Goal: Task Accomplishment & Management: Manage account settings

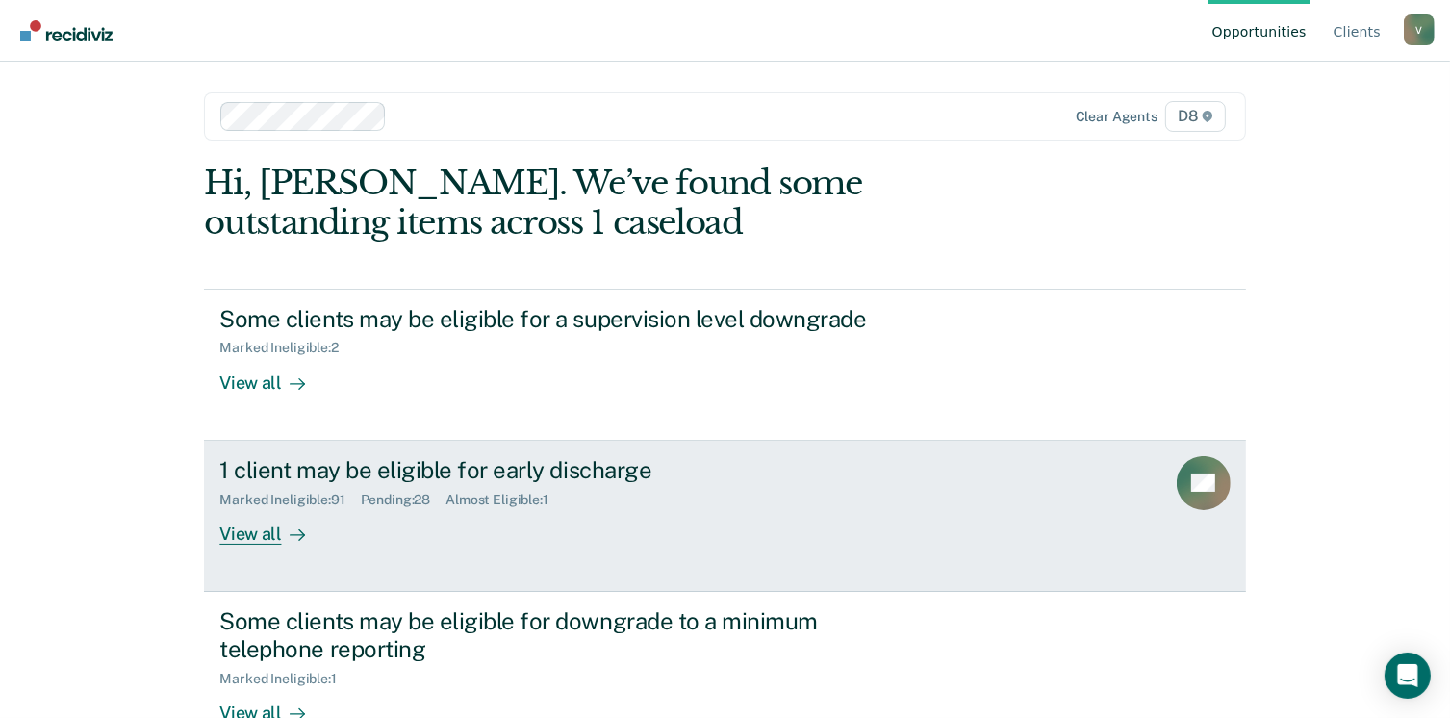
click at [249, 527] on div "View all" at bounding box center [273, 526] width 108 height 38
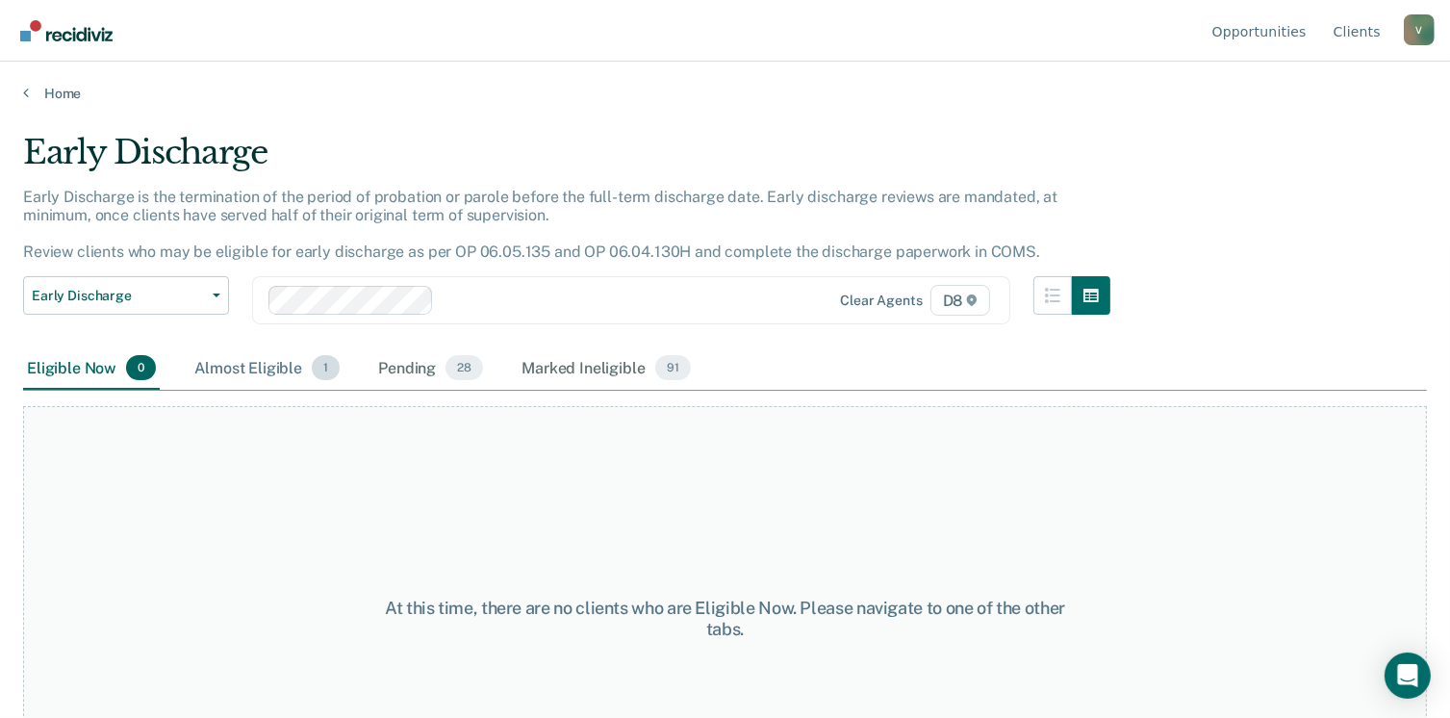
click at [281, 367] on div "Almost Eligible 1" at bounding box center [267, 368] width 153 height 42
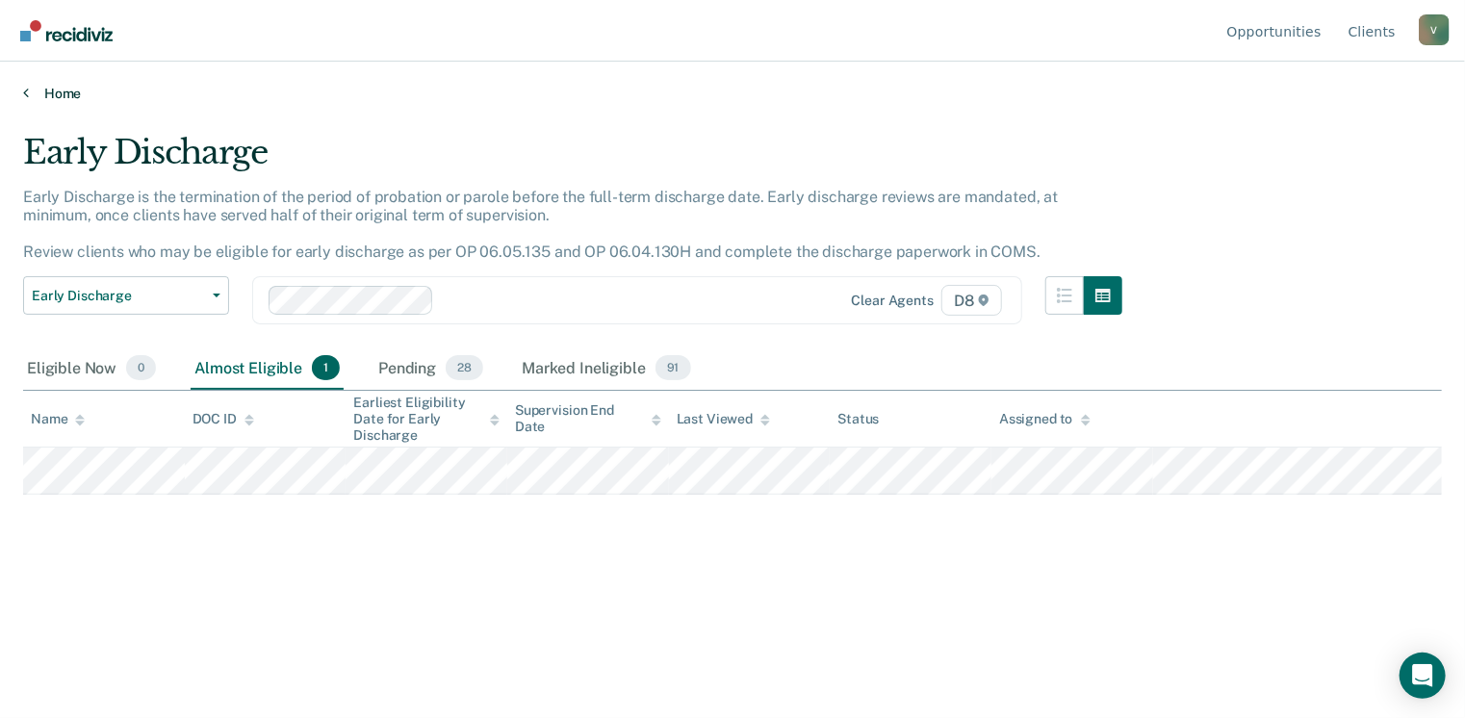
click at [54, 90] on link "Home" at bounding box center [732, 93] width 1419 height 17
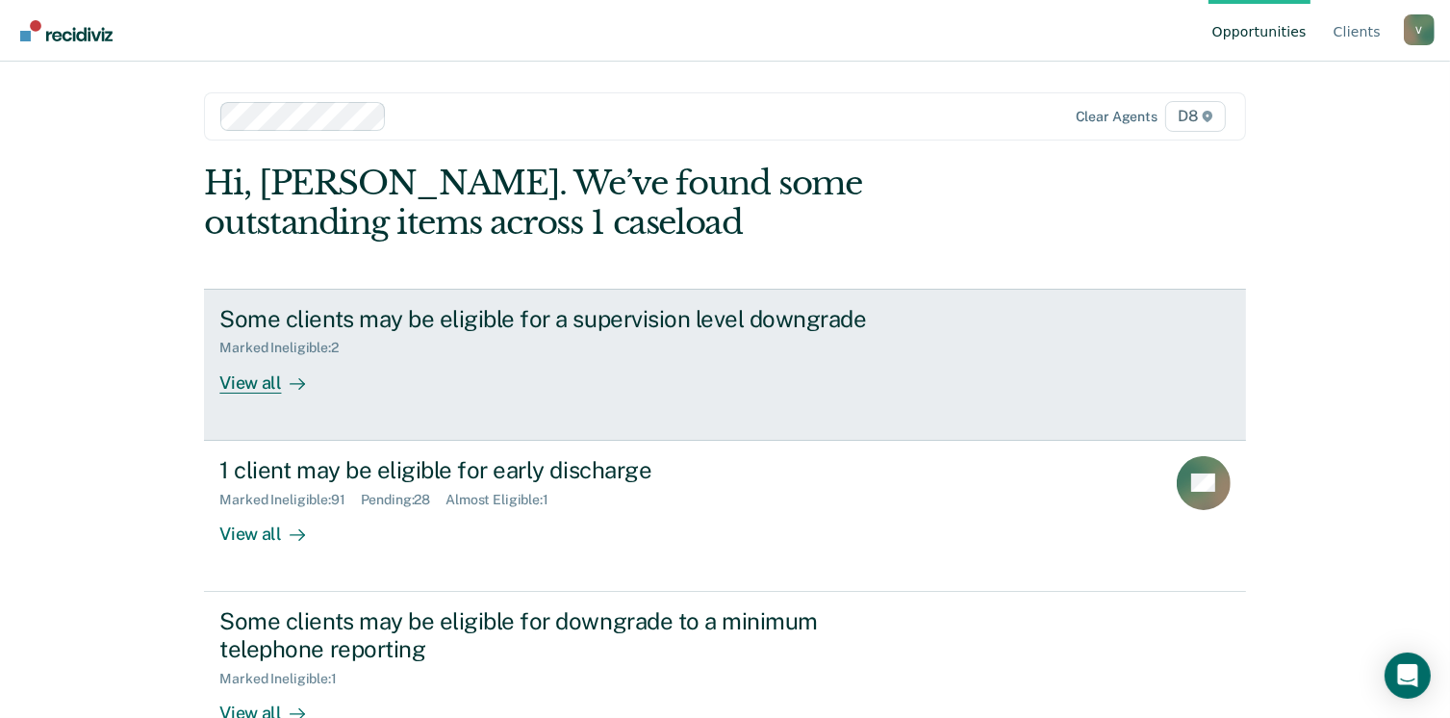
click at [263, 382] on div "View all" at bounding box center [273, 375] width 108 height 38
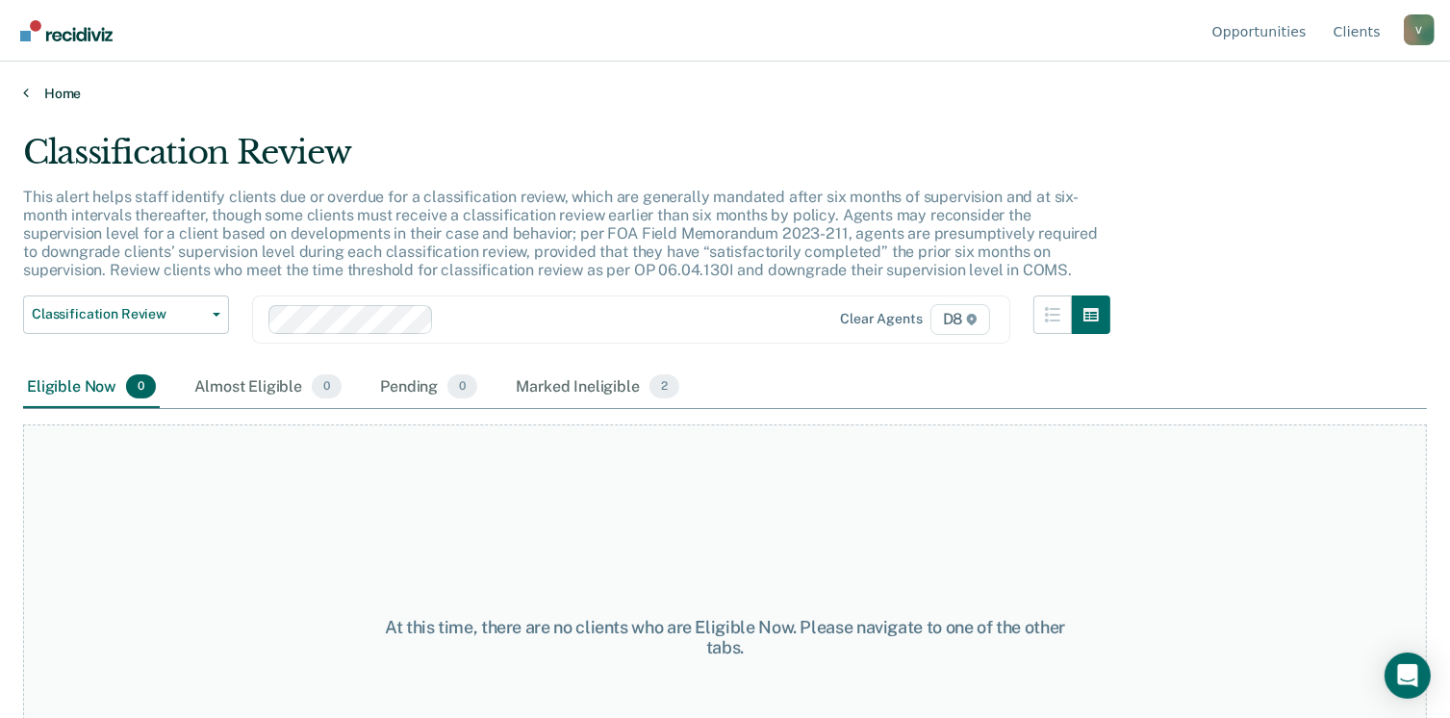
click at [68, 92] on link "Home" at bounding box center [725, 93] width 1404 height 17
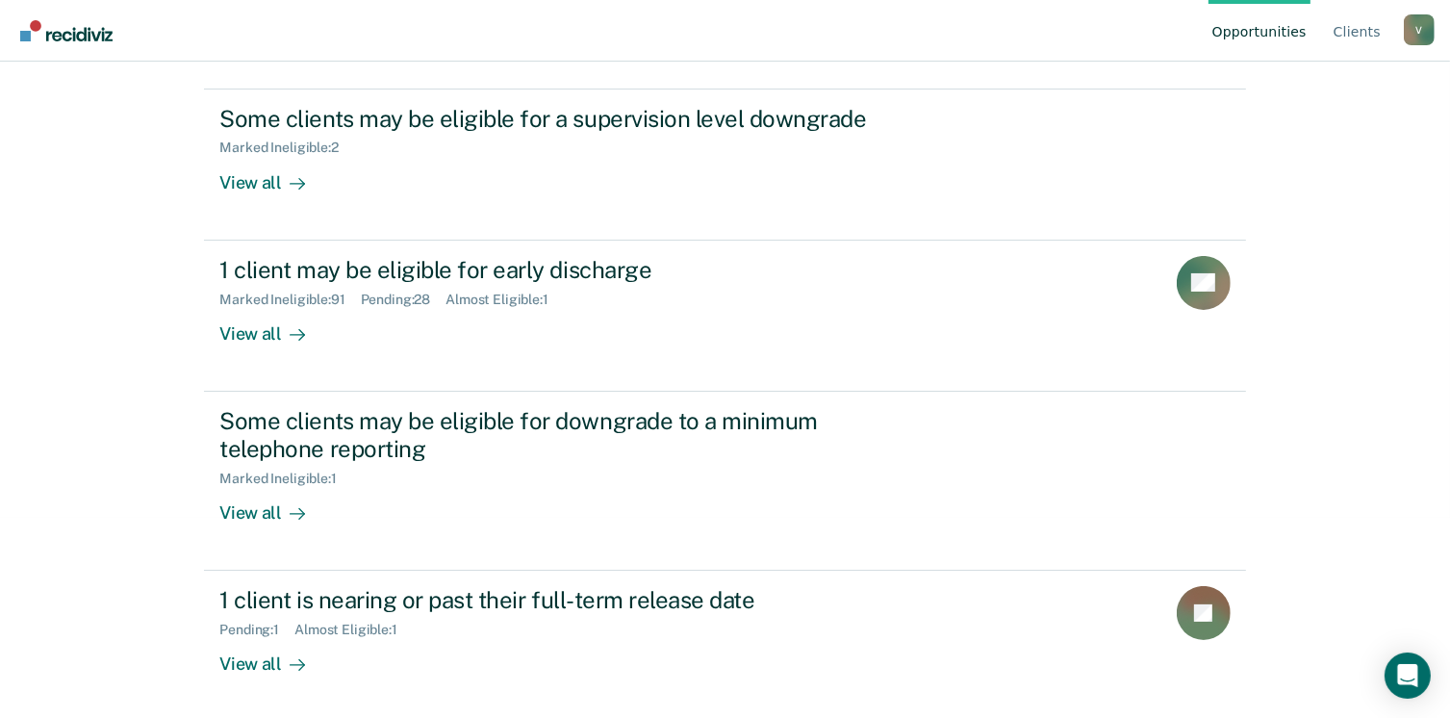
scroll to position [202, 0]
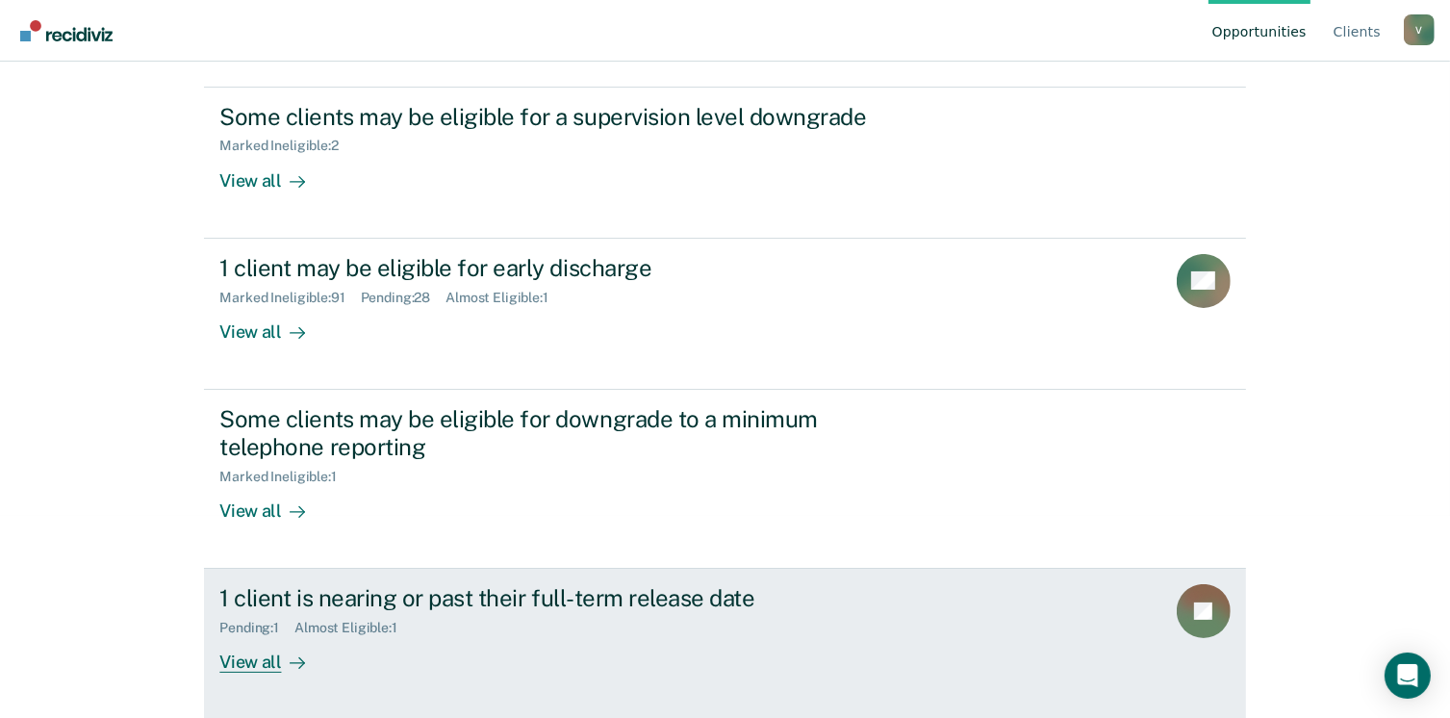
click at [243, 652] on div "View all" at bounding box center [273, 655] width 108 height 38
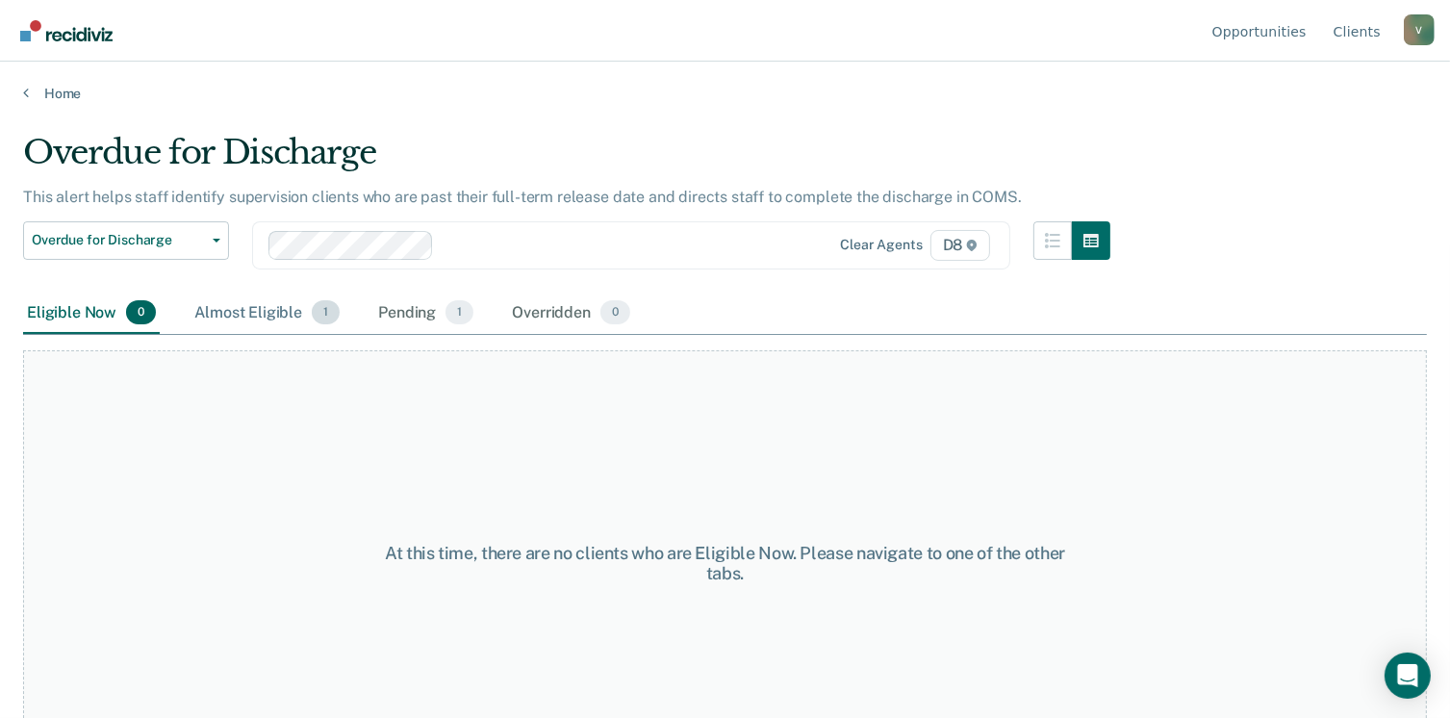
click at [271, 302] on div "Almost Eligible 1" at bounding box center [267, 314] width 153 height 42
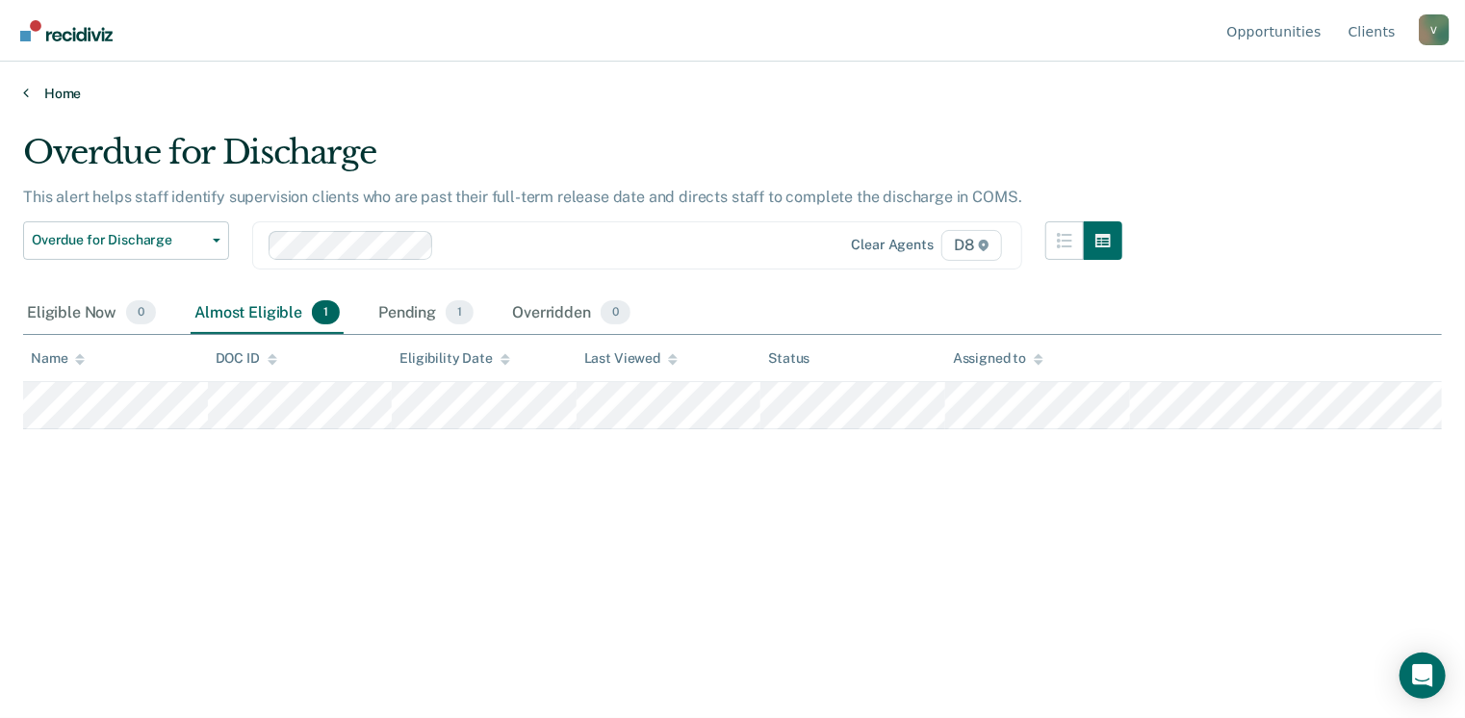
click at [36, 90] on link "Home" at bounding box center [732, 93] width 1419 height 17
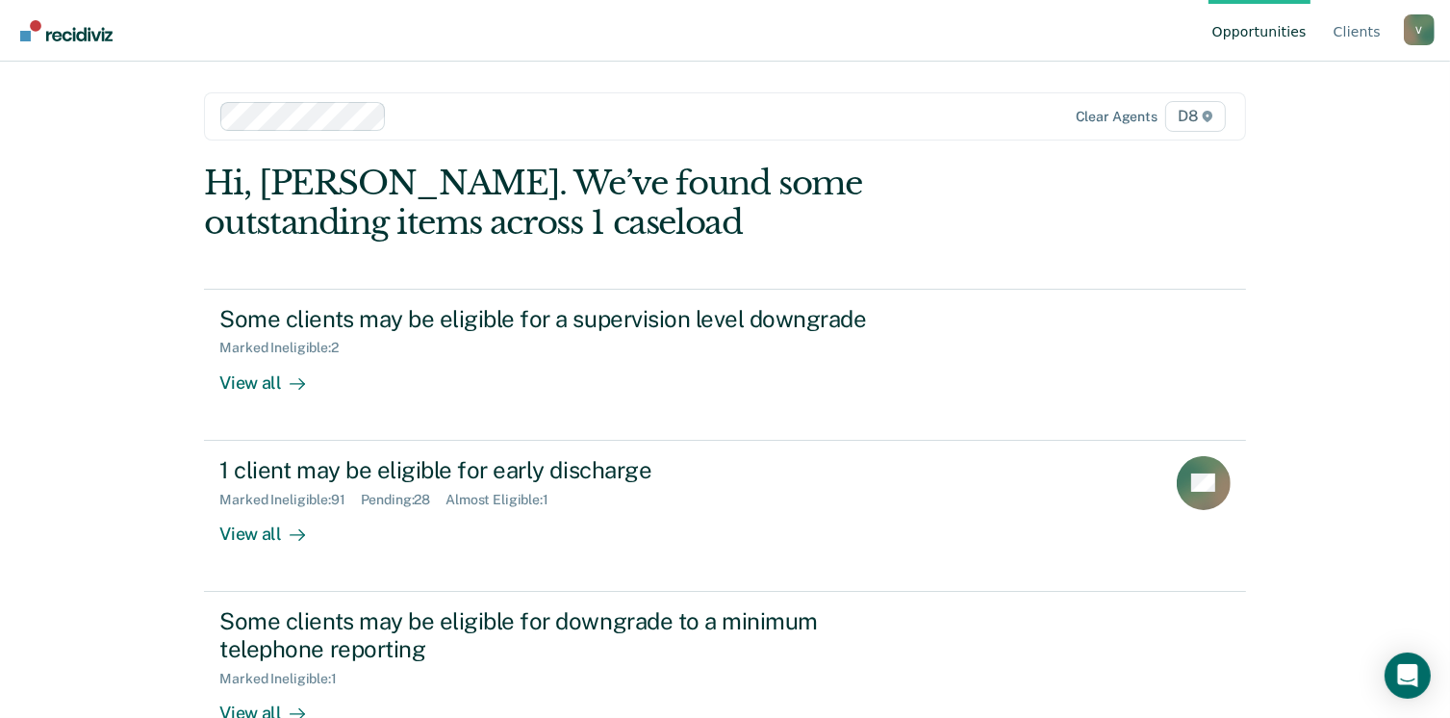
scroll to position [202, 0]
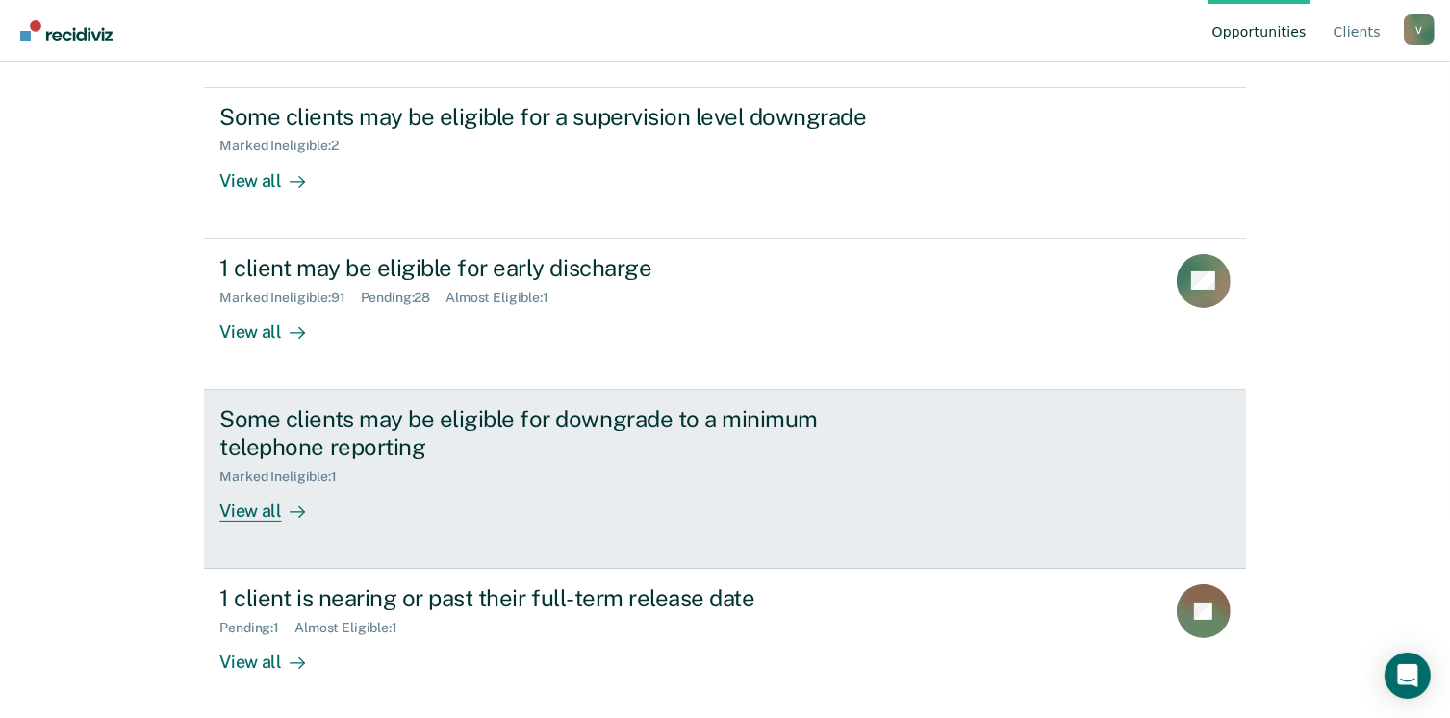
click at [254, 511] on div "View all" at bounding box center [273, 503] width 108 height 38
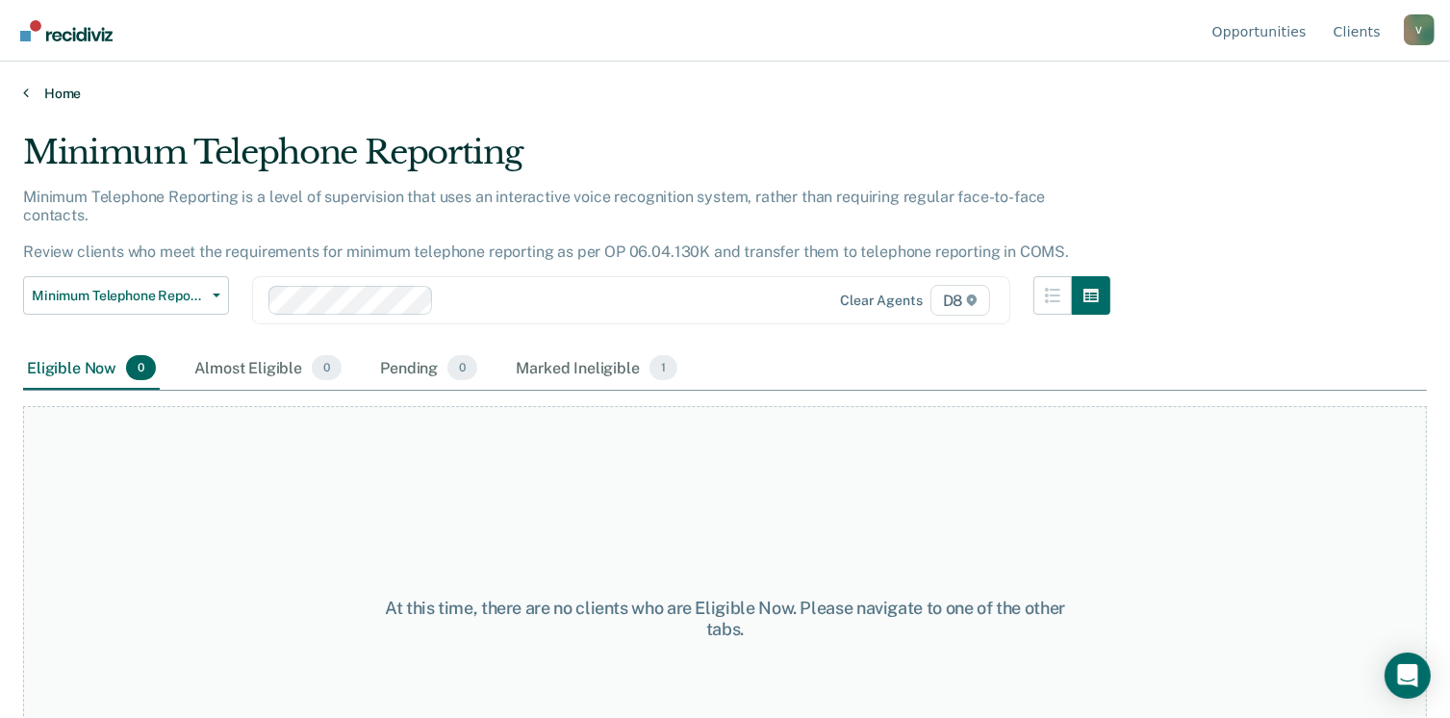
click at [47, 93] on link "Home" at bounding box center [725, 93] width 1404 height 17
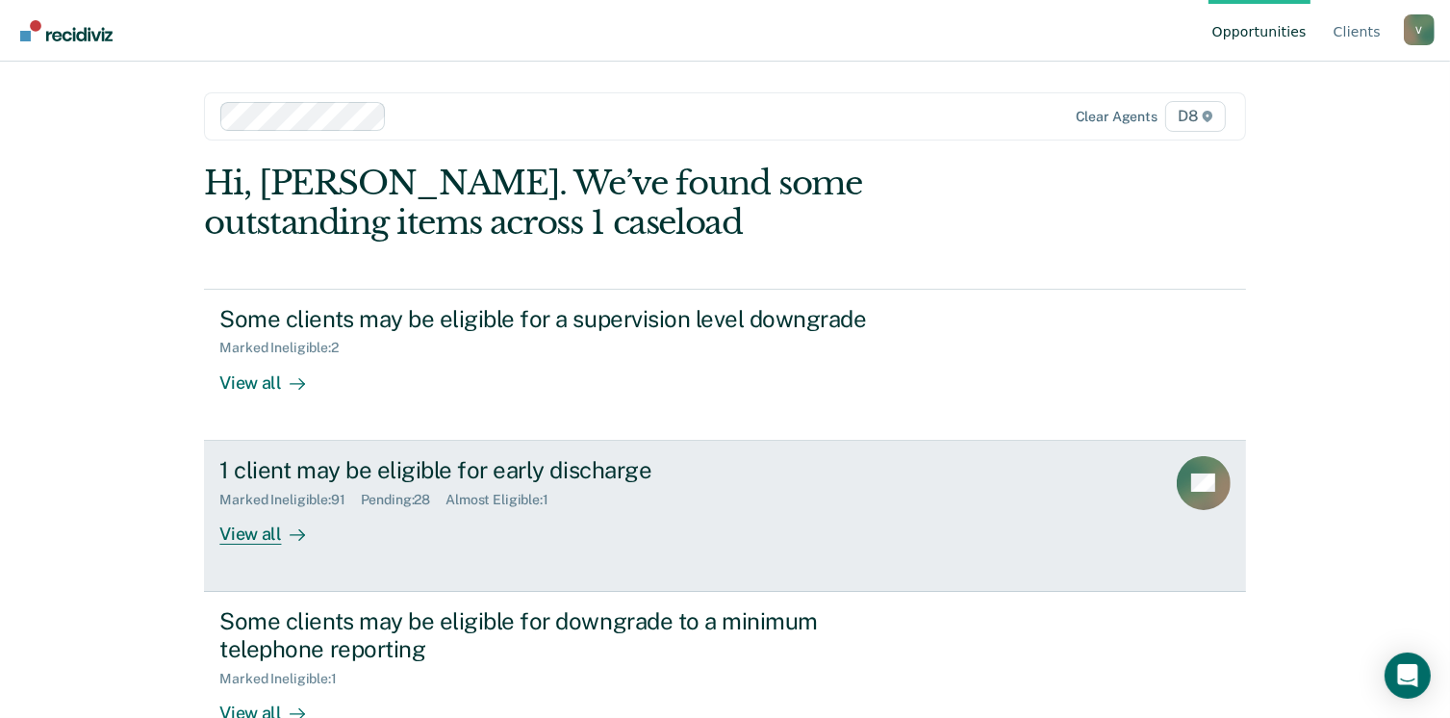
click at [263, 534] on div "View all" at bounding box center [273, 526] width 108 height 38
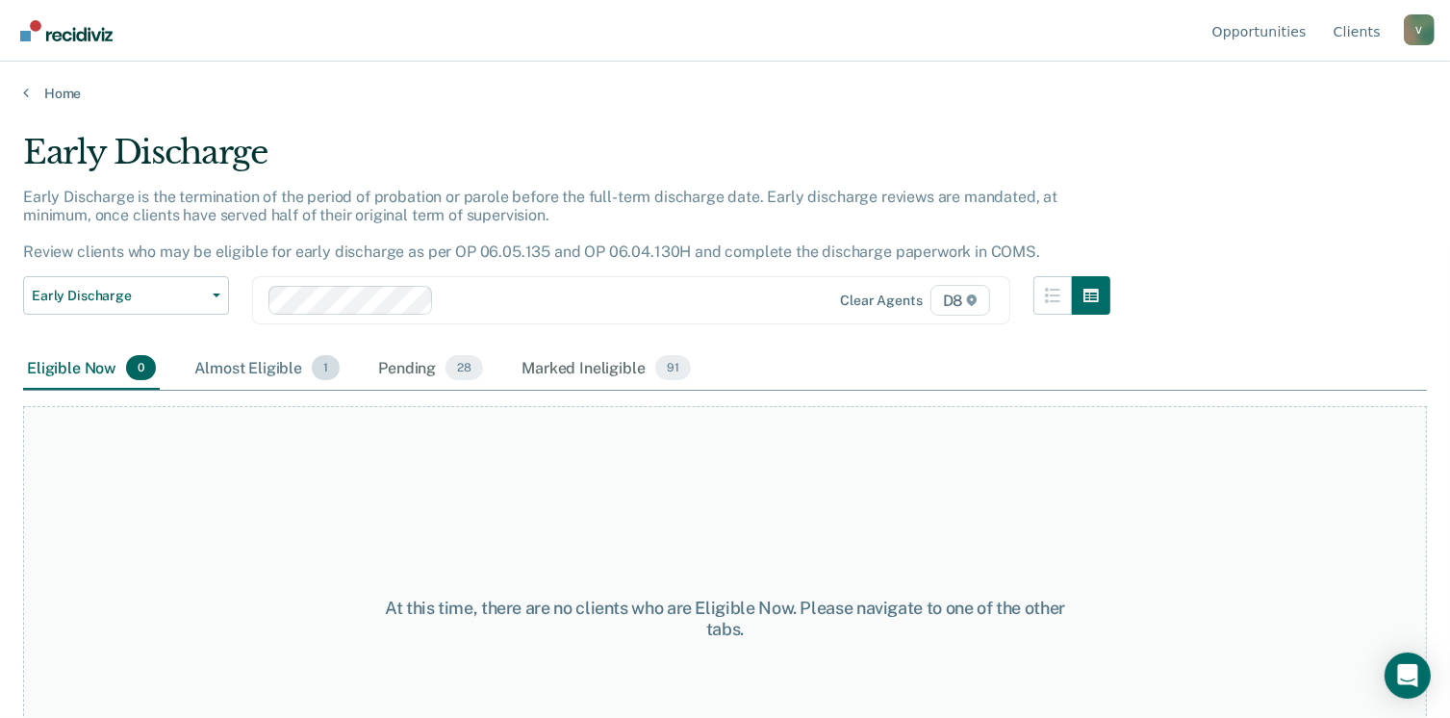
click at [252, 365] on div "Almost Eligible 1" at bounding box center [267, 368] width 153 height 42
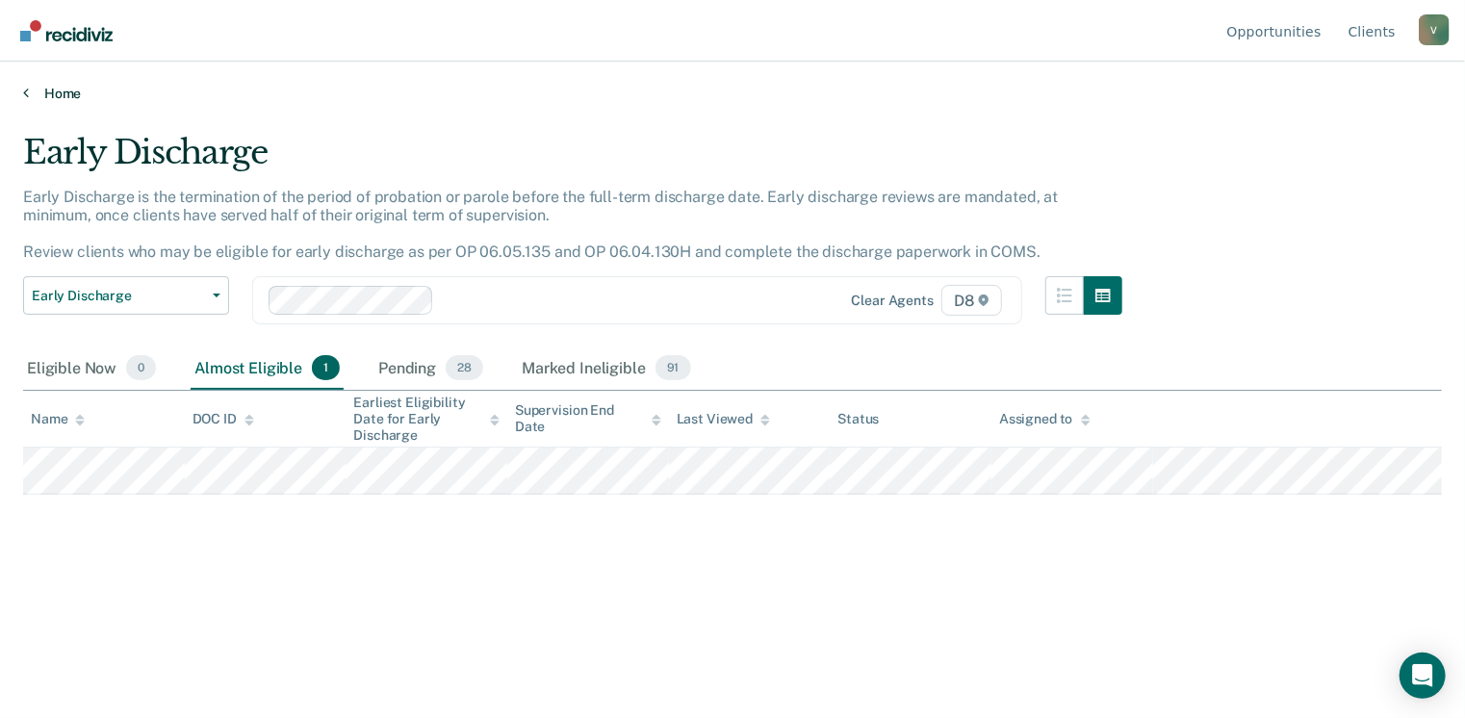
click at [54, 90] on link "Home" at bounding box center [732, 93] width 1419 height 17
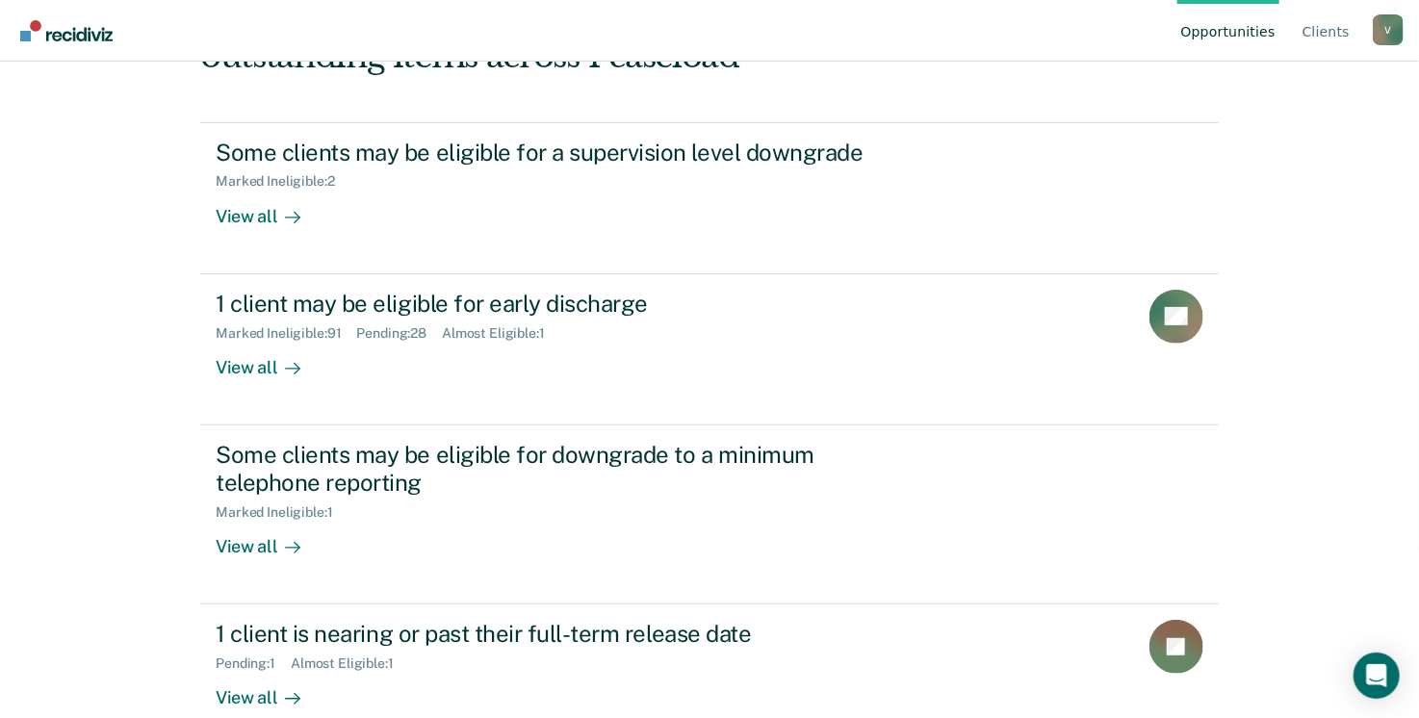
scroll to position [177, 0]
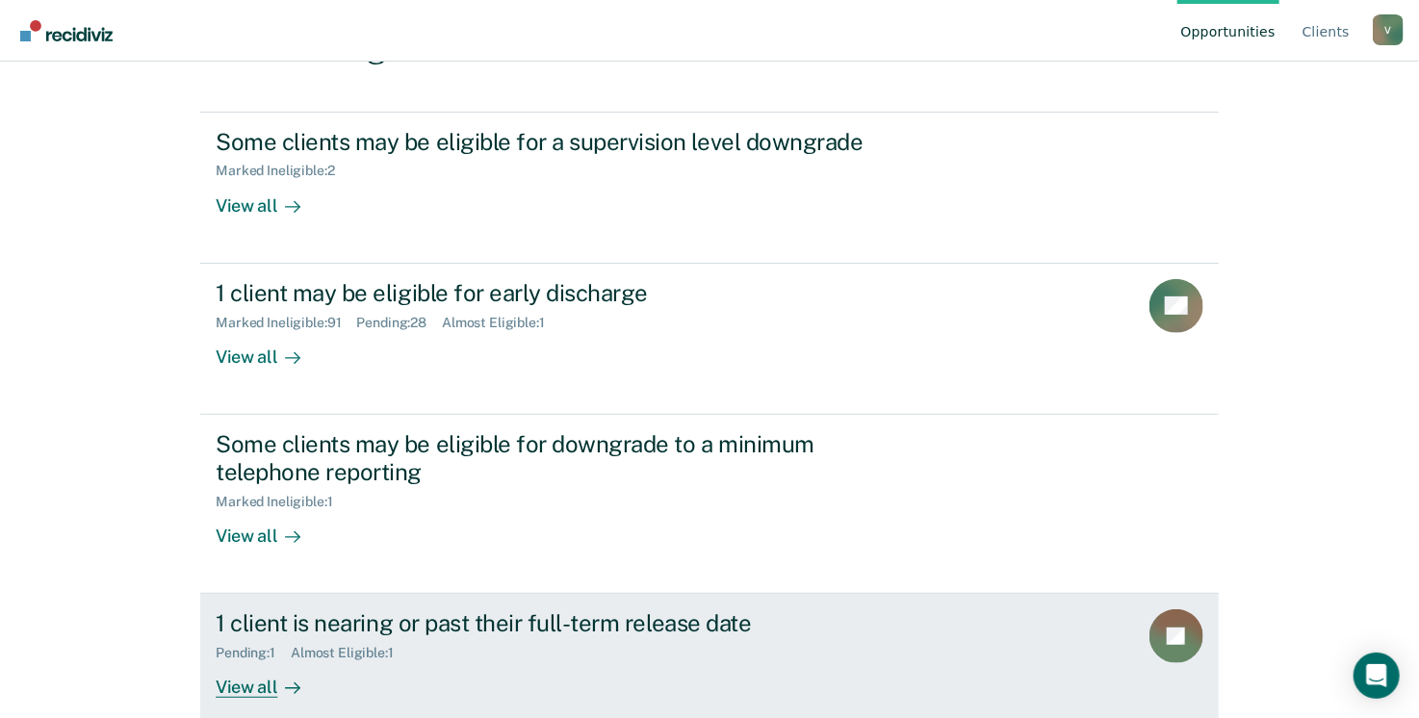
click at [237, 689] on div "View all" at bounding box center [270, 680] width 108 height 38
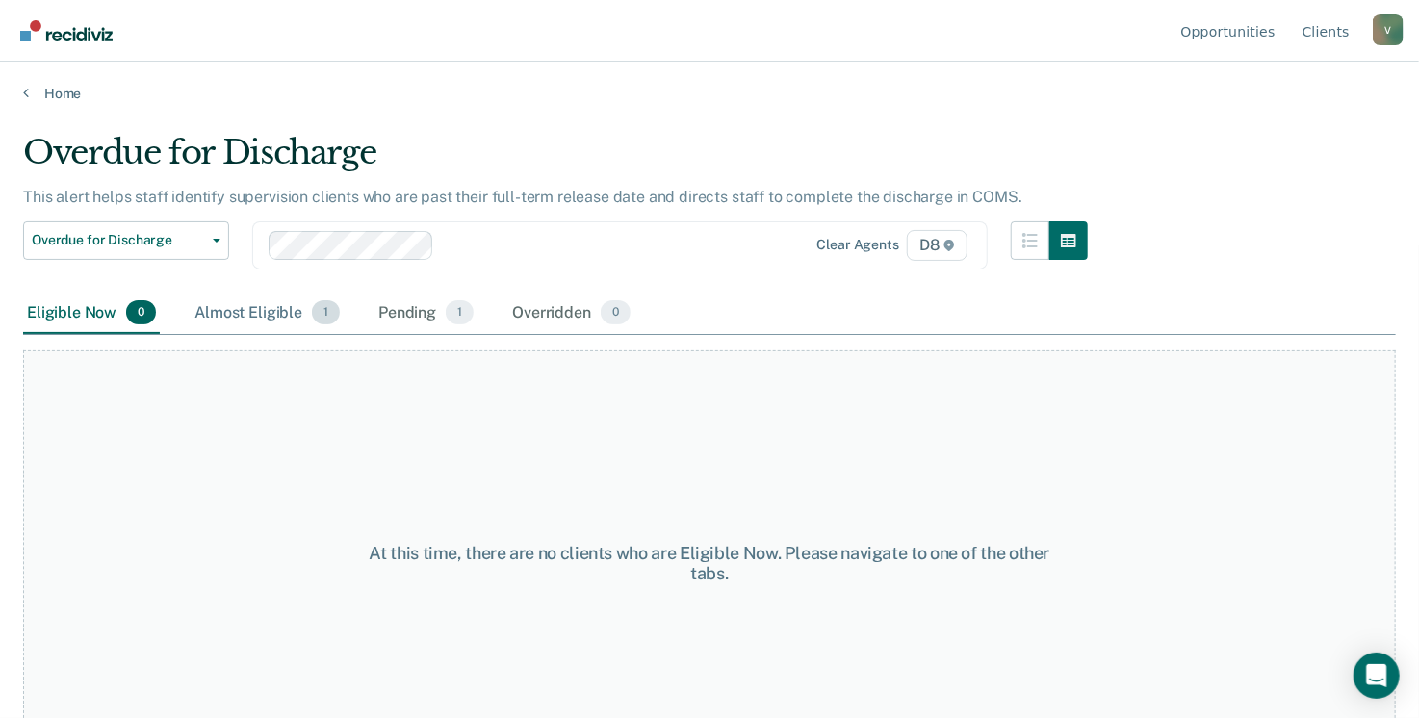
click at [245, 313] on div "Almost Eligible 1" at bounding box center [267, 314] width 153 height 42
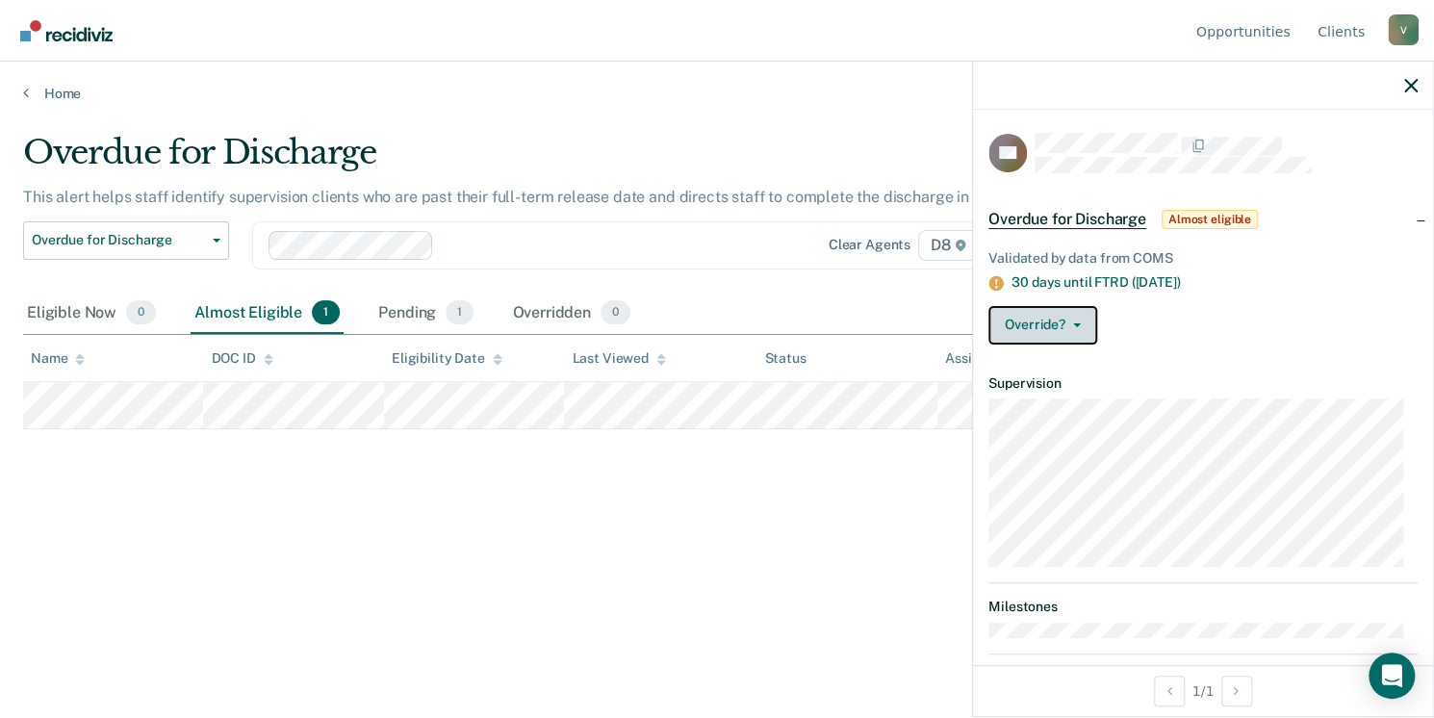
click at [1068, 323] on span "button" at bounding box center [1072, 325] width 15 height 4
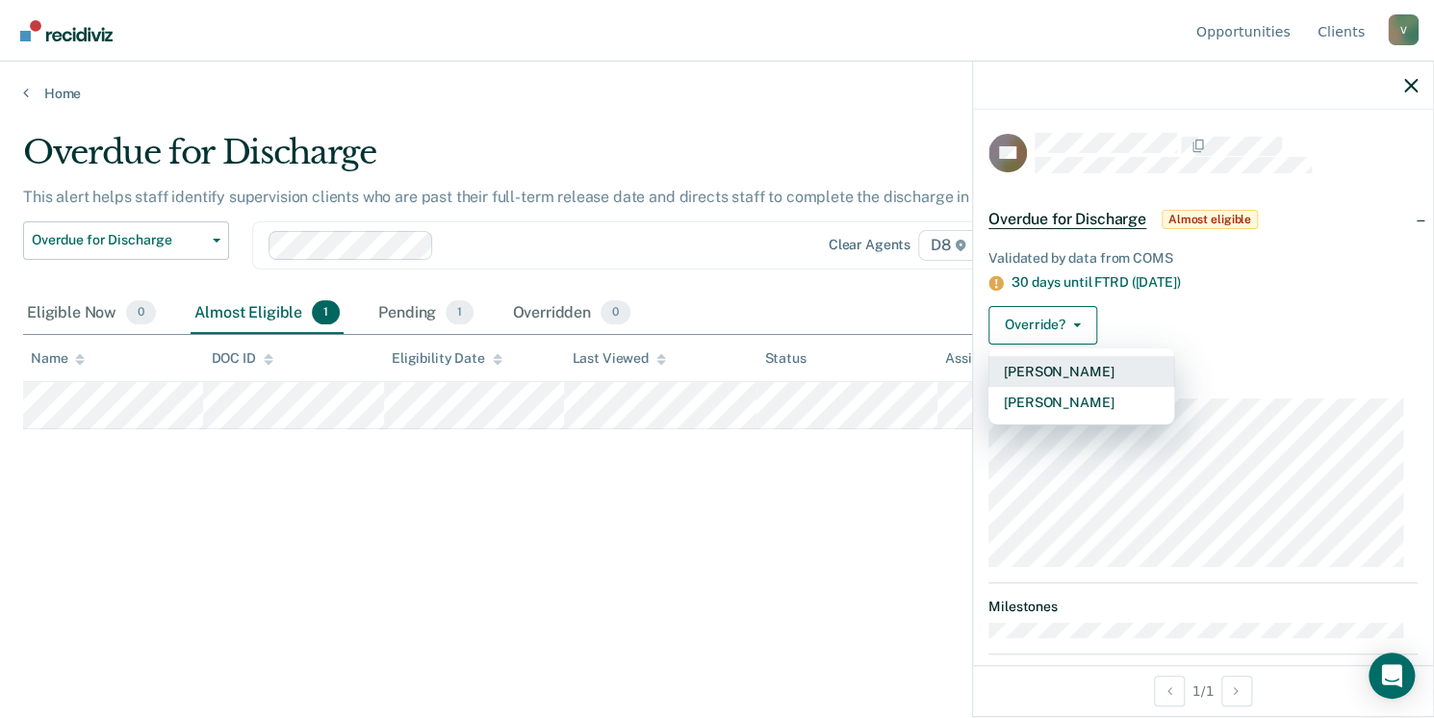
click at [1071, 376] on button "[PERSON_NAME]" at bounding box center [1081, 371] width 186 height 31
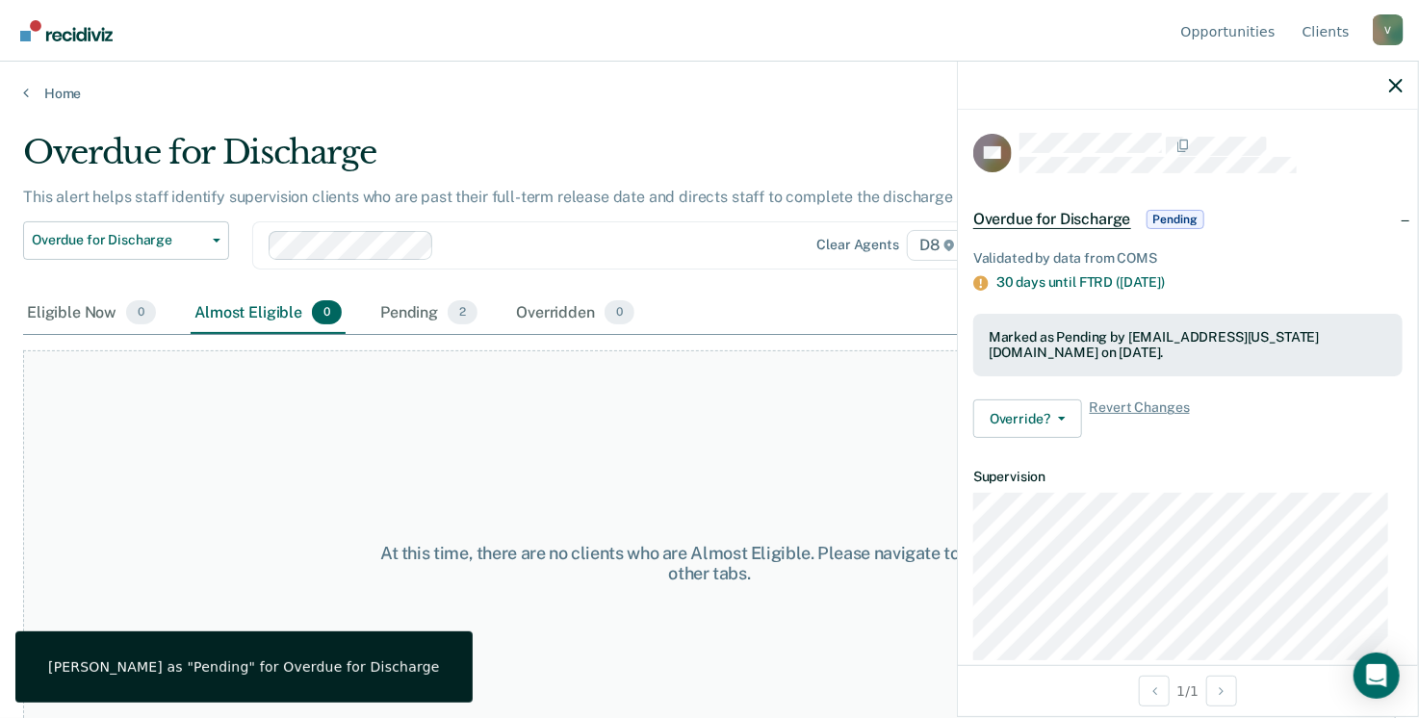
click at [621, 245] on div at bounding box center [600, 245] width 316 height 22
click at [52, 86] on link "Home" at bounding box center [709, 93] width 1372 height 17
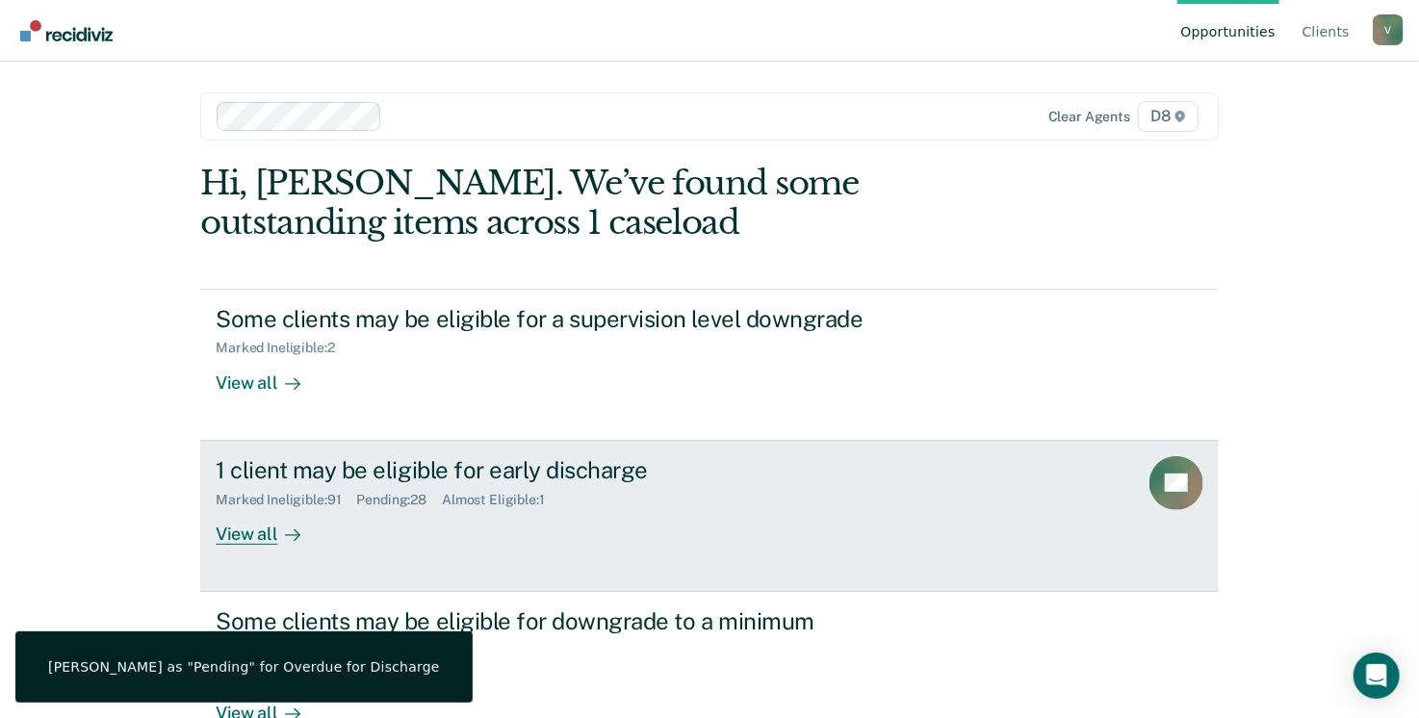
click at [249, 524] on div "View all" at bounding box center [270, 526] width 108 height 38
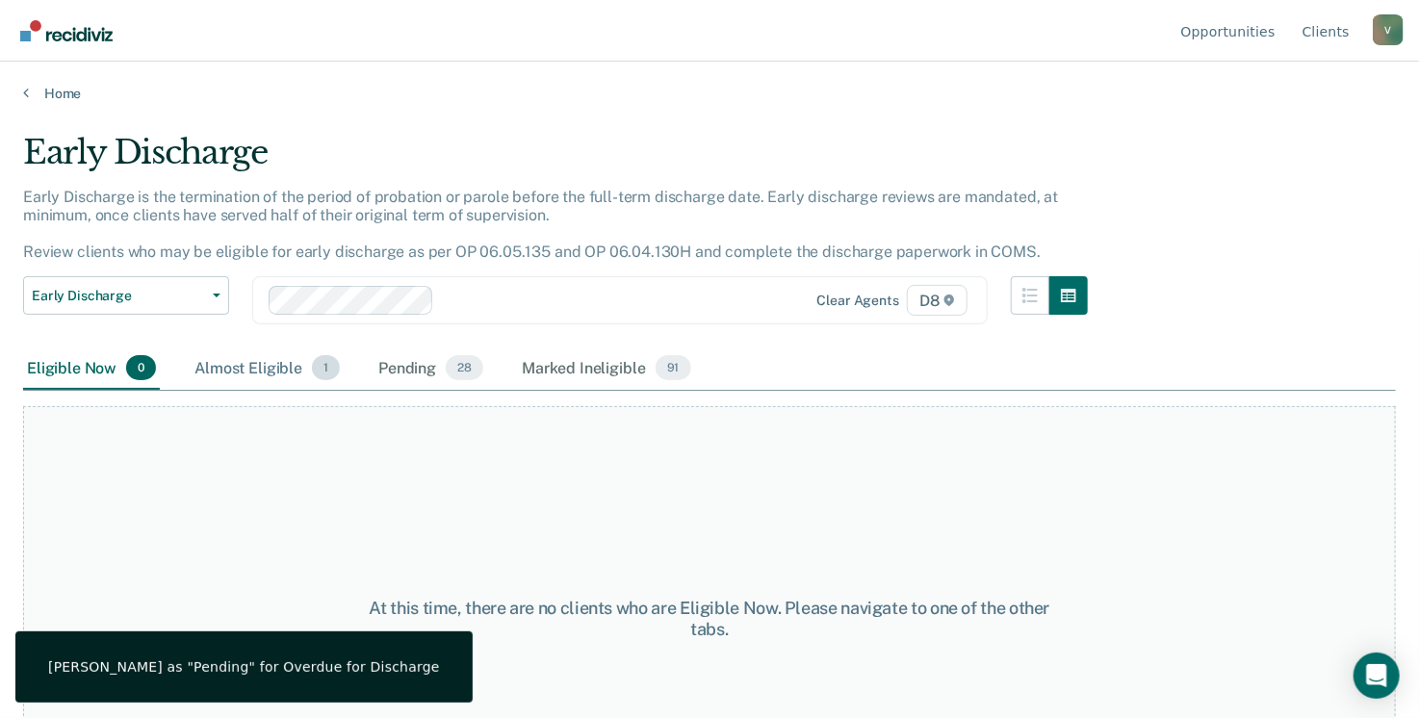
click at [269, 358] on div "Almost Eligible 1" at bounding box center [267, 368] width 153 height 42
